Goal: Task Accomplishment & Management: Manage account settings

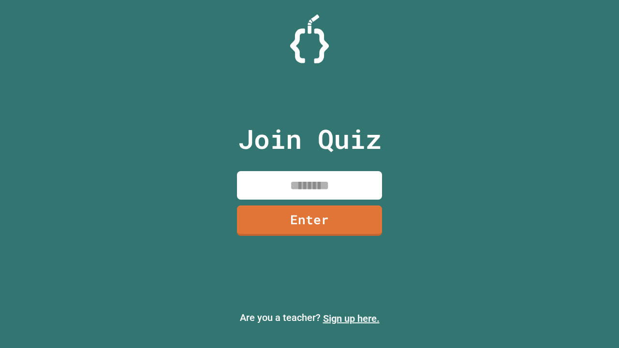
click at [351, 319] on link "Sign up here." at bounding box center [351, 319] width 57 height 12
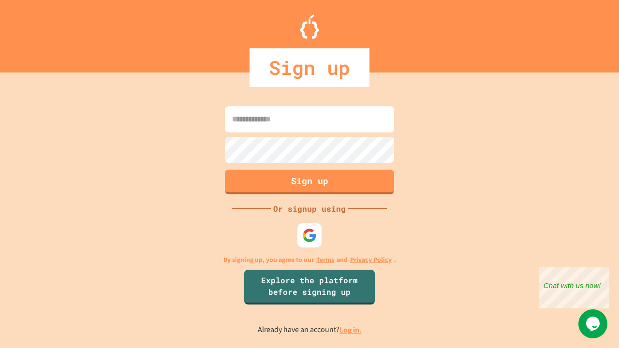
click at [351, 330] on link "Log in." at bounding box center [351, 330] width 22 height 10
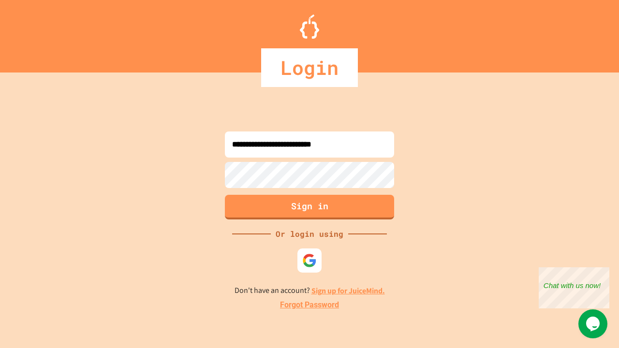
type input "**********"
